Goal: Find specific page/section: Find specific page/section

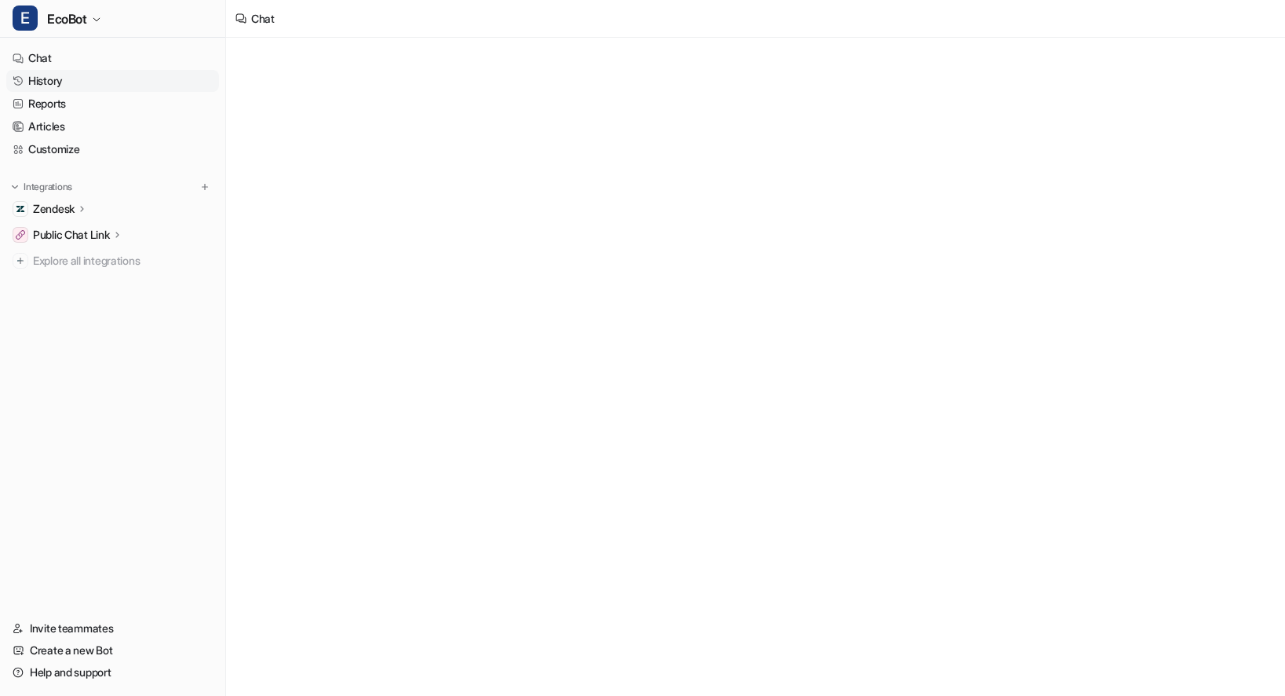
click at [75, 86] on link "History" at bounding box center [112, 81] width 213 height 22
